Goal: Information Seeking & Learning: Learn about a topic

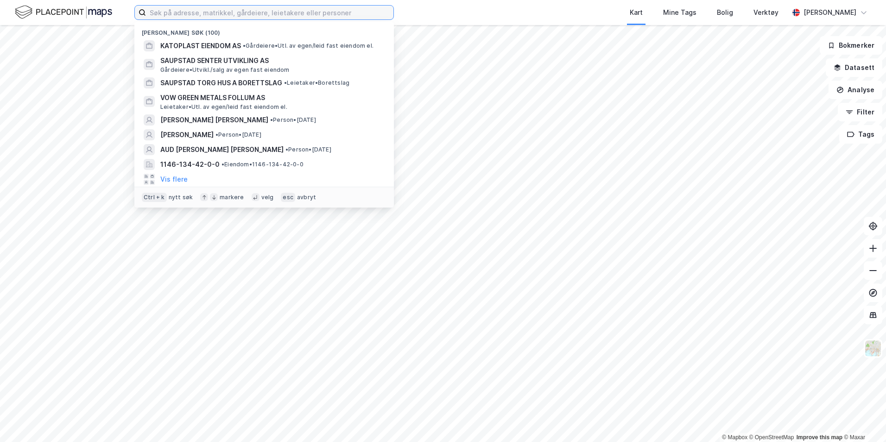
click at [180, 11] on input at bounding box center [269, 13] width 247 height 14
click at [273, 14] on input at bounding box center [269, 13] width 247 height 14
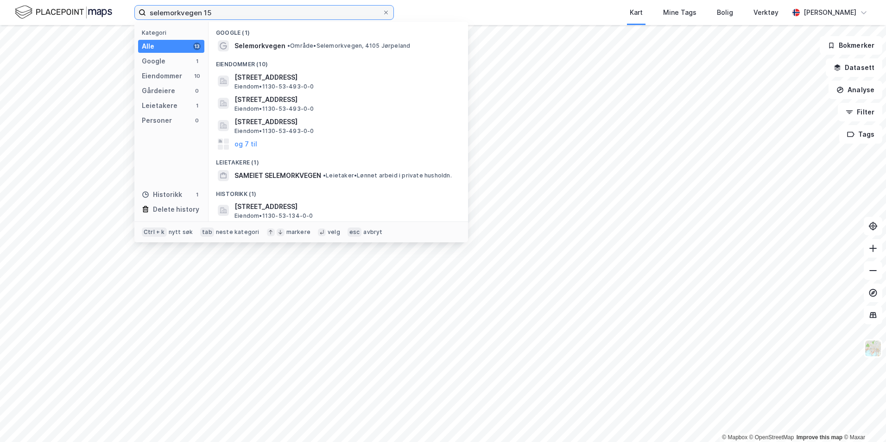
type input "selemorkvegen 15"
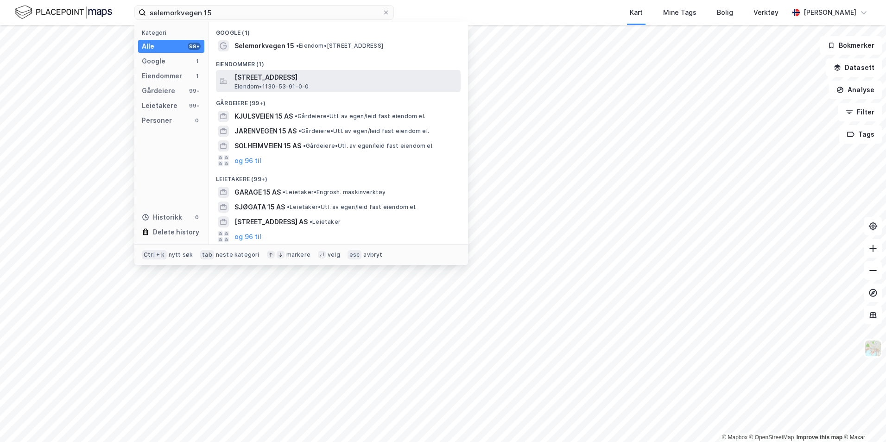
click at [274, 78] on span "[STREET_ADDRESS]" at bounding box center [345, 77] width 222 height 11
